Goal: Navigation & Orientation: Understand site structure

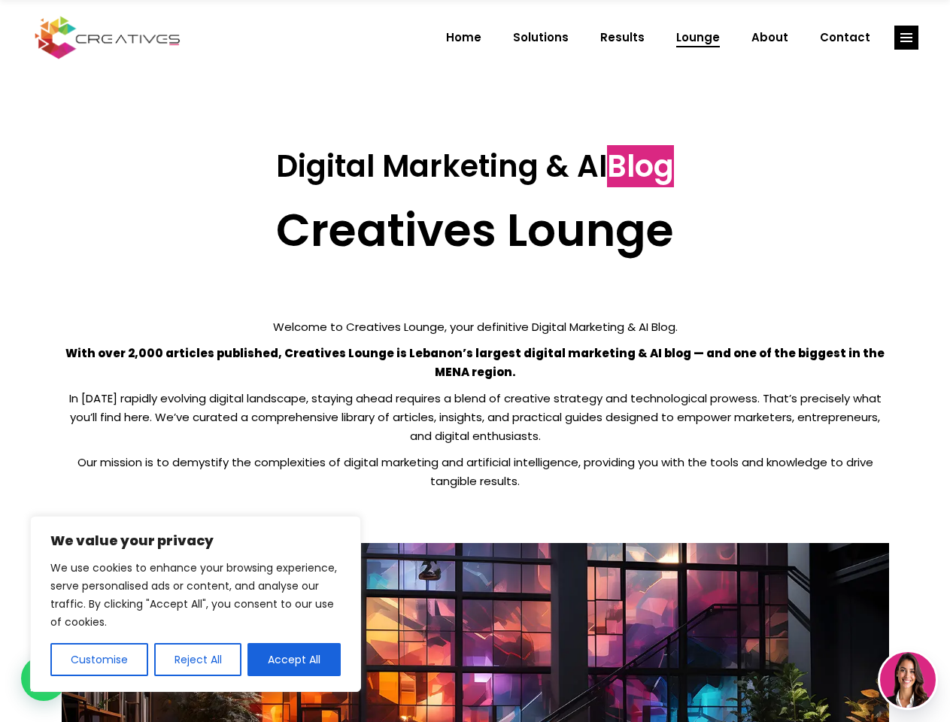
click at [475, 361] on p "With over 2,000 articles published, Creatives Lounge is Lebanon’s largest digit…" at bounding box center [475, 363] width 827 height 38
click at [99, 659] on button "Customise" at bounding box center [99, 659] width 98 height 33
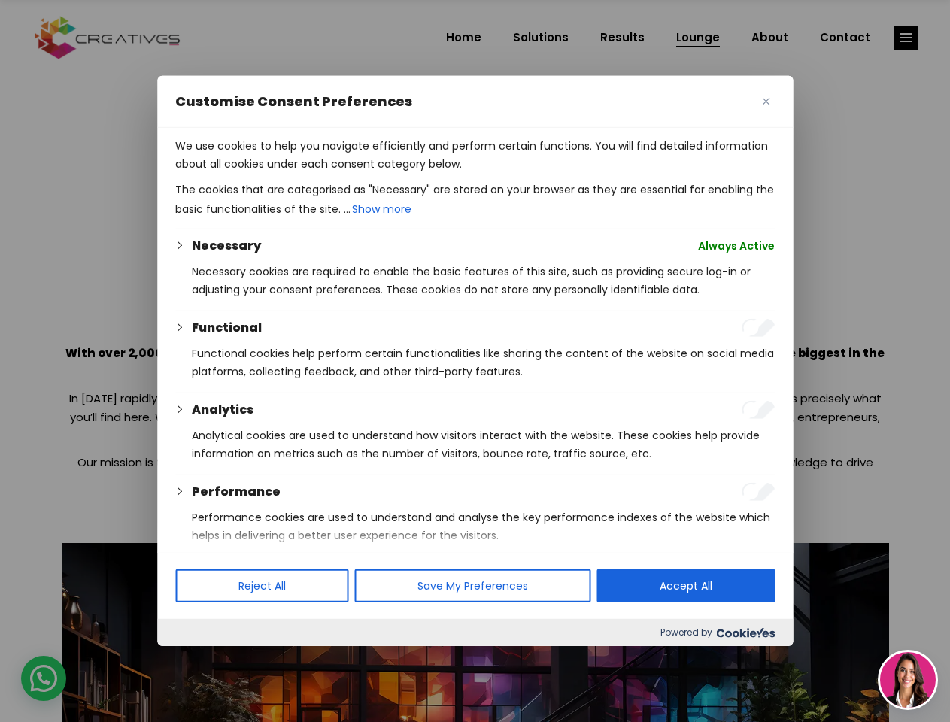
click at [197, 659] on div at bounding box center [475, 361] width 950 height 722
click at [294, 173] on p "We use cookies to help you navigate efficiently and perform certain functions. …" at bounding box center [474, 155] width 599 height 36
click at [906, 38] on div at bounding box center [475, 361] width 950 height 722
click at [908, 680] on img at bounding box center [908, 680] width 56 height 56
